Goal: Task Accomplishment & Management: Manage account settings

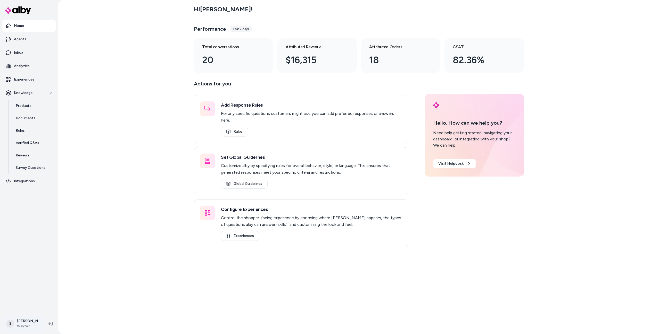
click at [32, 323] on html "Home Agents Inbox Analytics Experiences Knowledge Products Documents Rules Veri…" at bounding box center [330, 167] width 660 height 334
click at [34, 265] on link "Settings" at bounding box center [36, 265] width 62 height 12
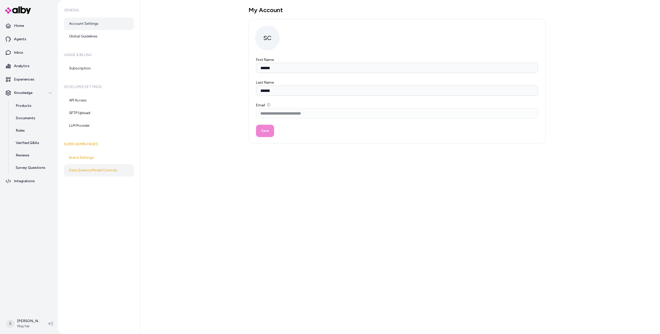
click at [92, 166] on link "Data Science Model Controls" at bounding box center [99, 170] width 70 height 12
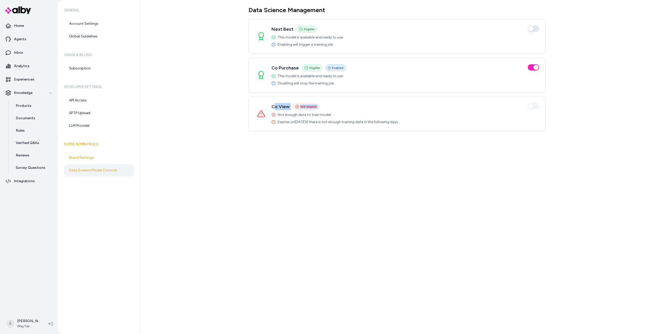
drag, startPoint x: 276, startPoint y: 105, endPoint x: 355, endPoint y: 101, distance: 79.8
click at [355, 101] on div "Co View Not eligible Enabled Not enough data to train model. Expires on Sep 17,…" at bounding box center [397, 114] width 297 height 34
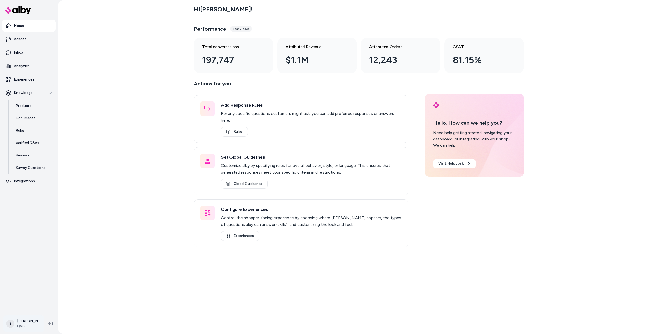
click at [34, 324] on html "Home Agents Inbox Analytics Experiences Knowledge Products Documents Rules Veri…" at bounding box center [330, 167] width 660 height 334
click at [34, 264] on link "Settings" at bounding box center [36, 265] width 62 height 12
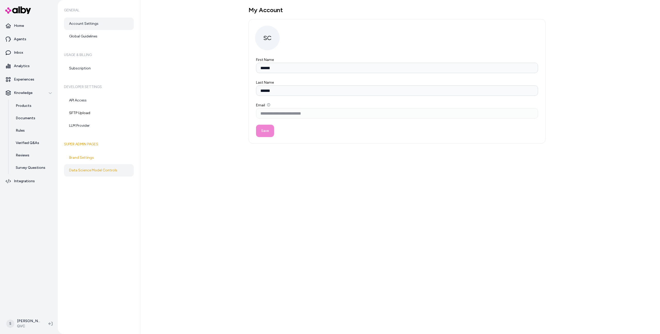
click at [93, 171] on link "Data Science Model Controls" at bounding box center [99, 170] width 70 height 12
